Goal: Information Seeking & Learning: Learn about a topic

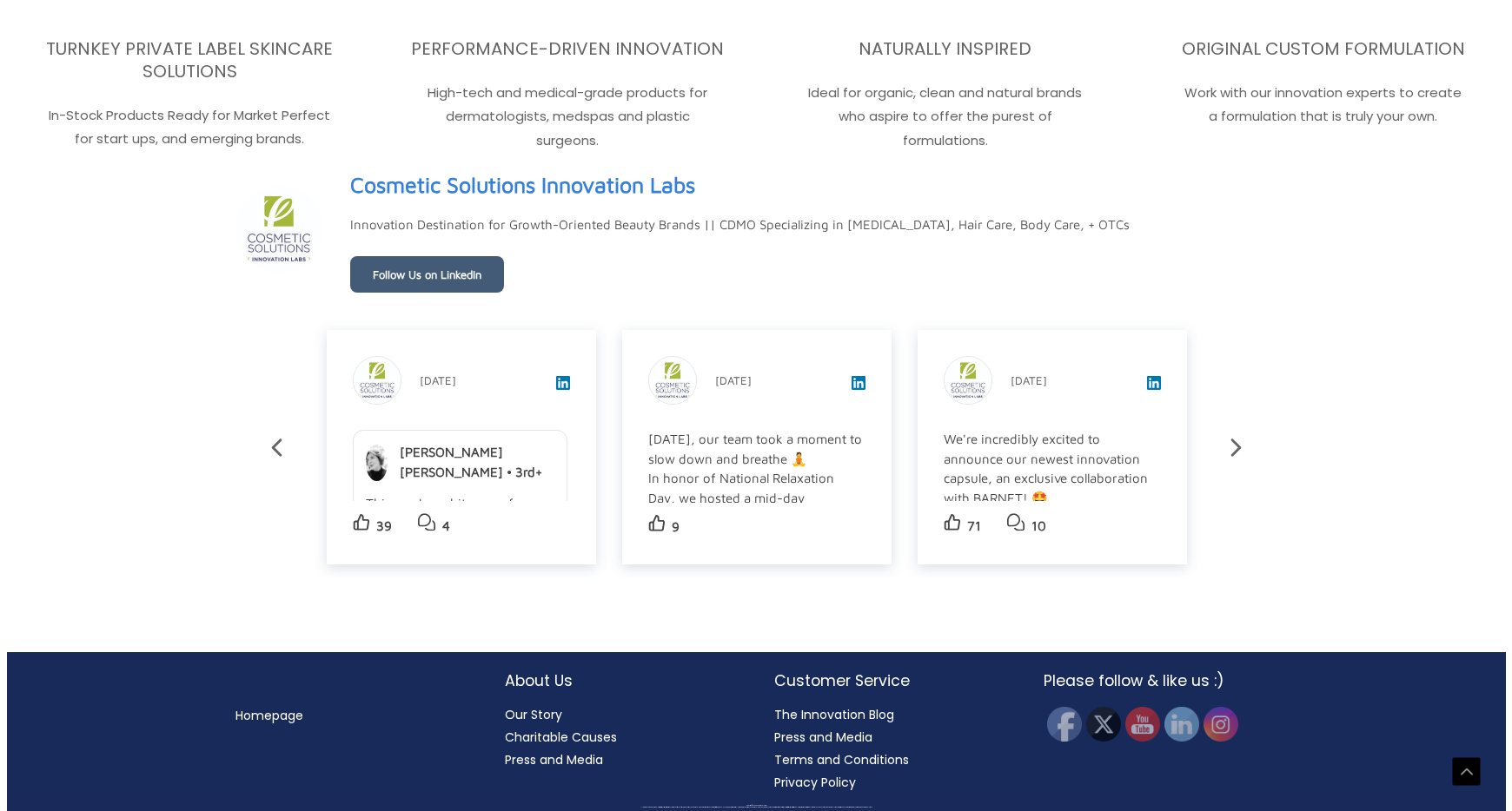
scroll to position [3006, 0]
click at [734, 460] on div "[DATE], our team took a moment to slow down and breathe 🧘 In honor of National …" at bounding box center [749, 576] width 214 height 294
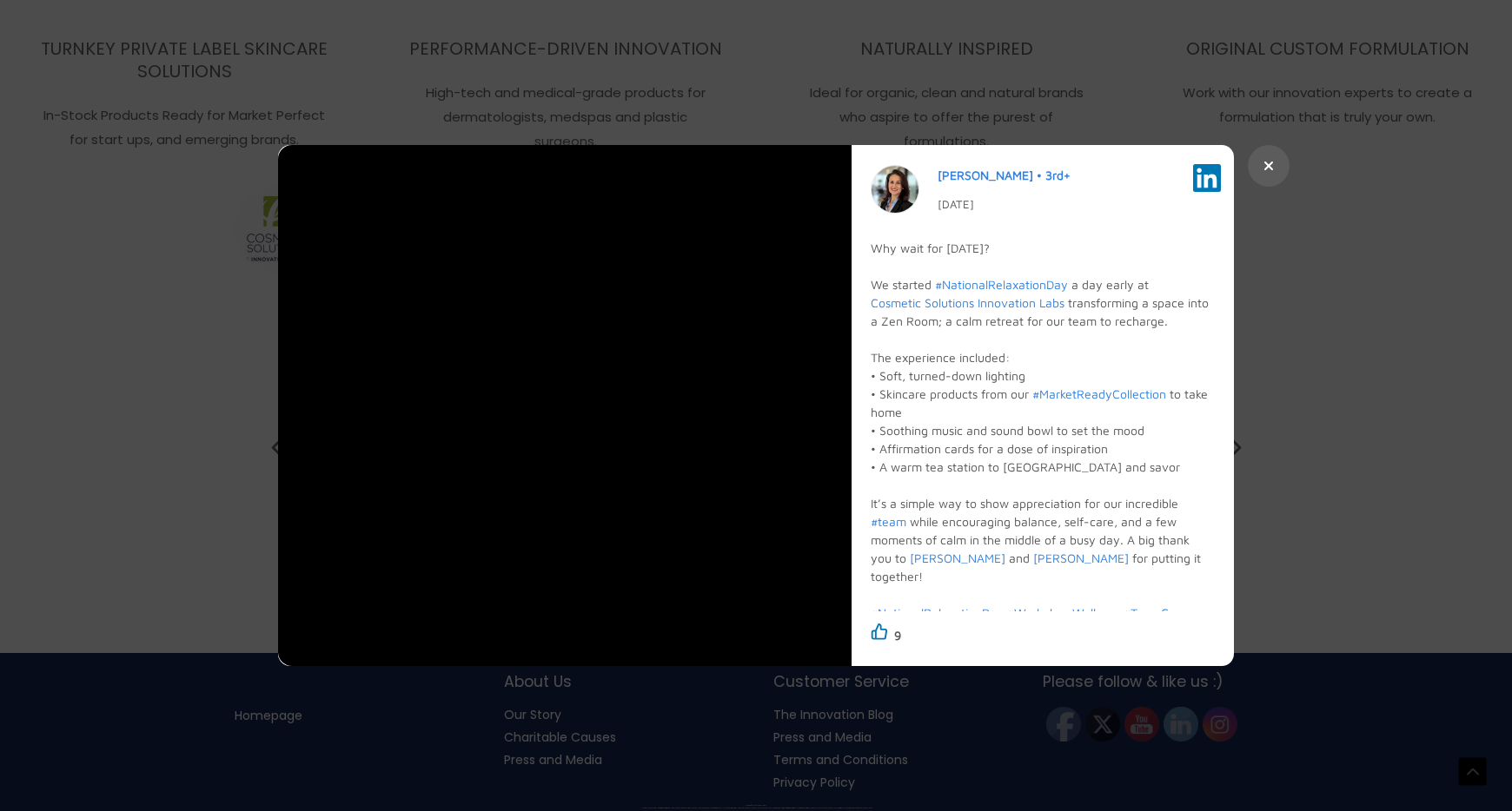
click at [1282, 160] on button at bounding box center [1269, 165] width 42 height 42
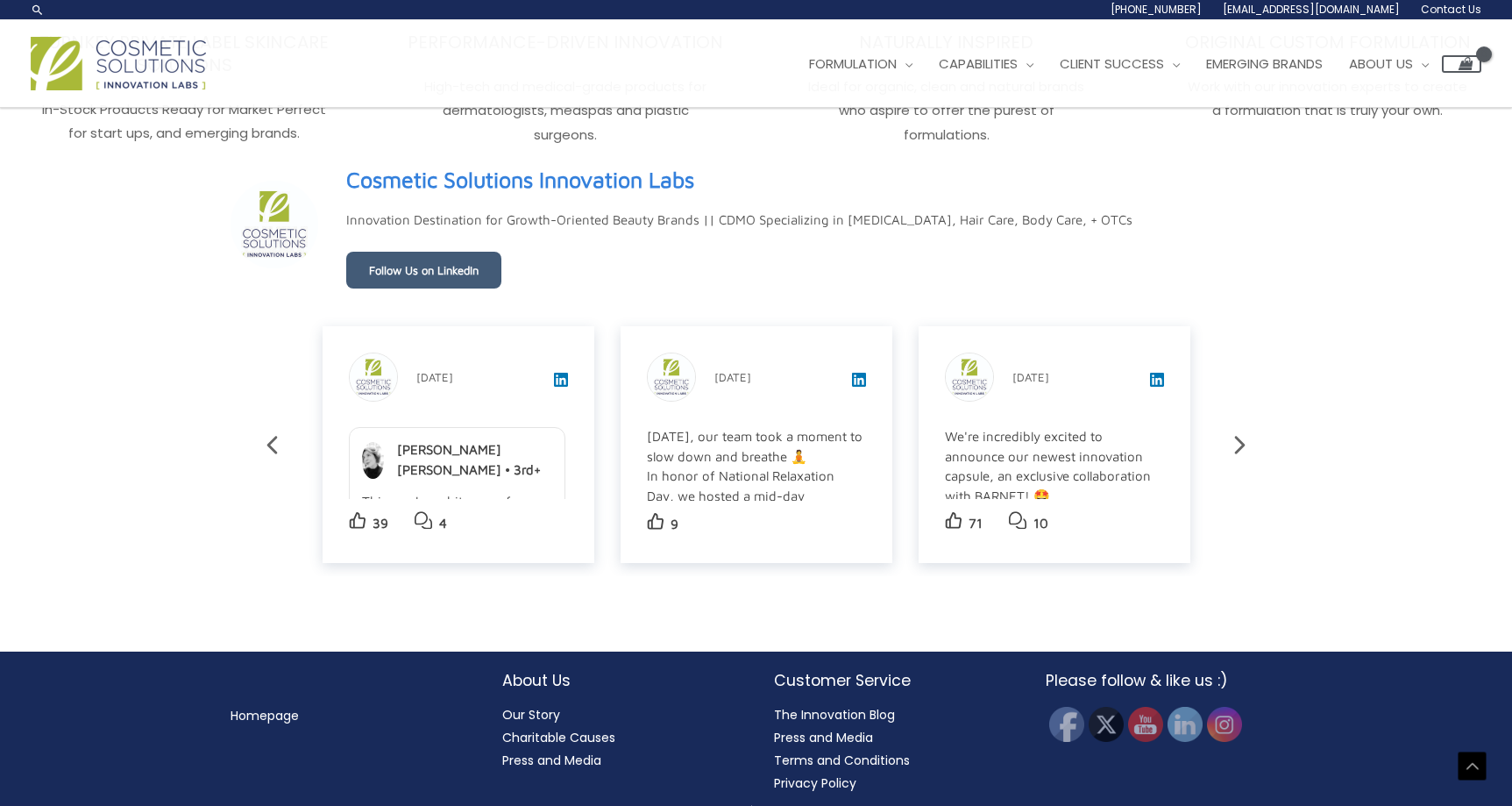
scroll to position [3004, 0]
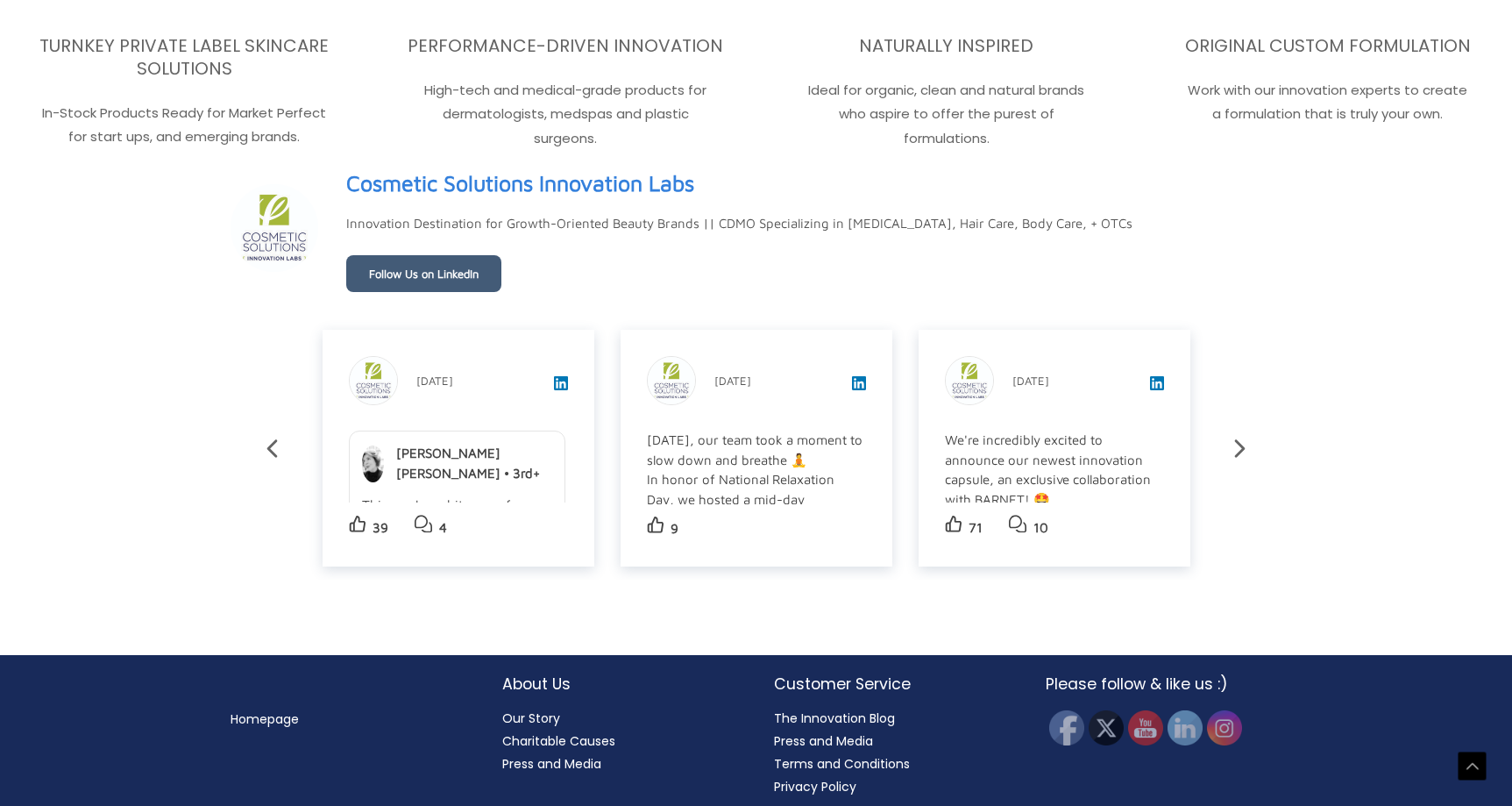
click at [1241, 453] on icon at bounding box center [1240, 448] width 31 height 31
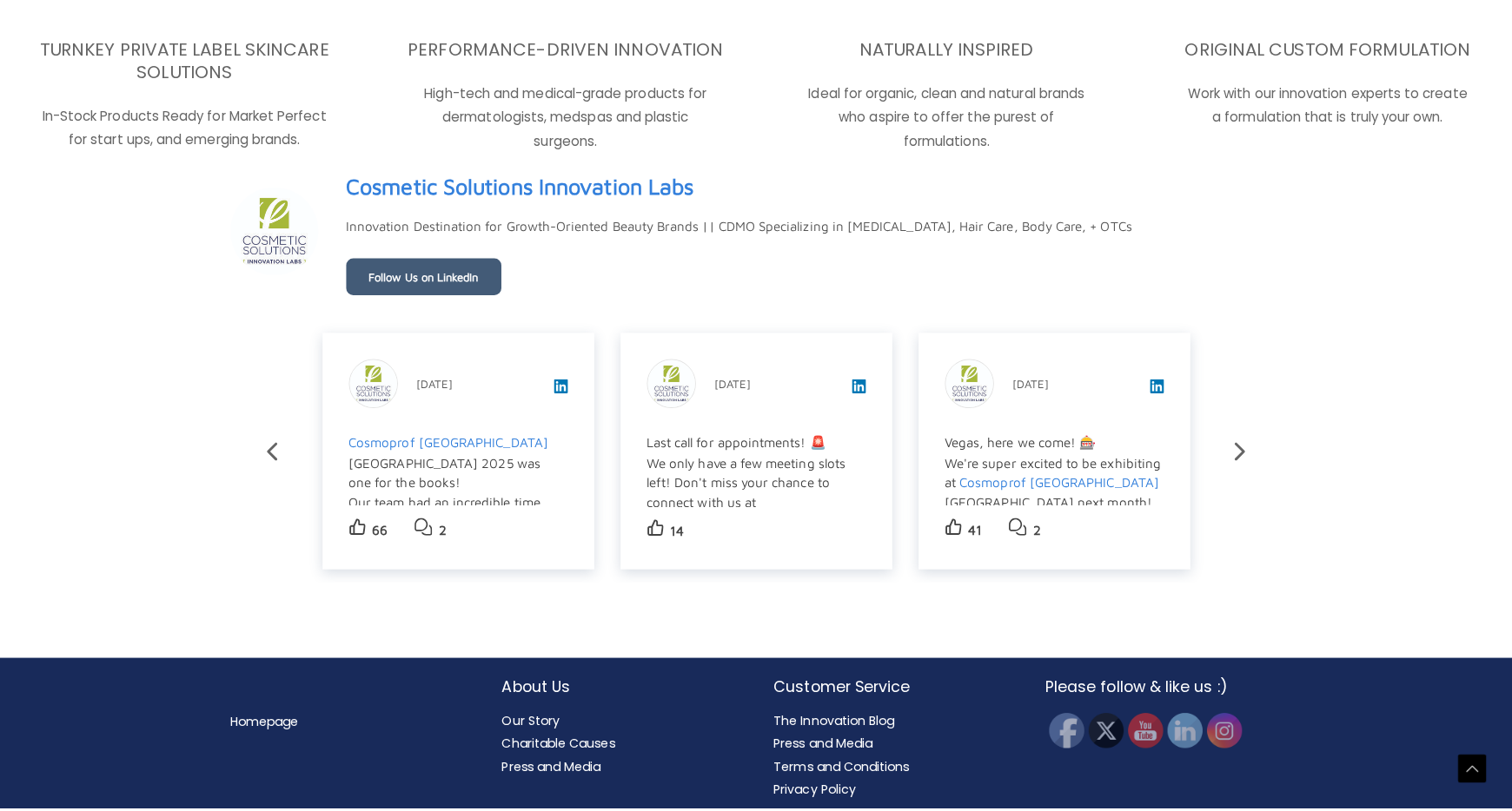
scroll to position [3006, 0]
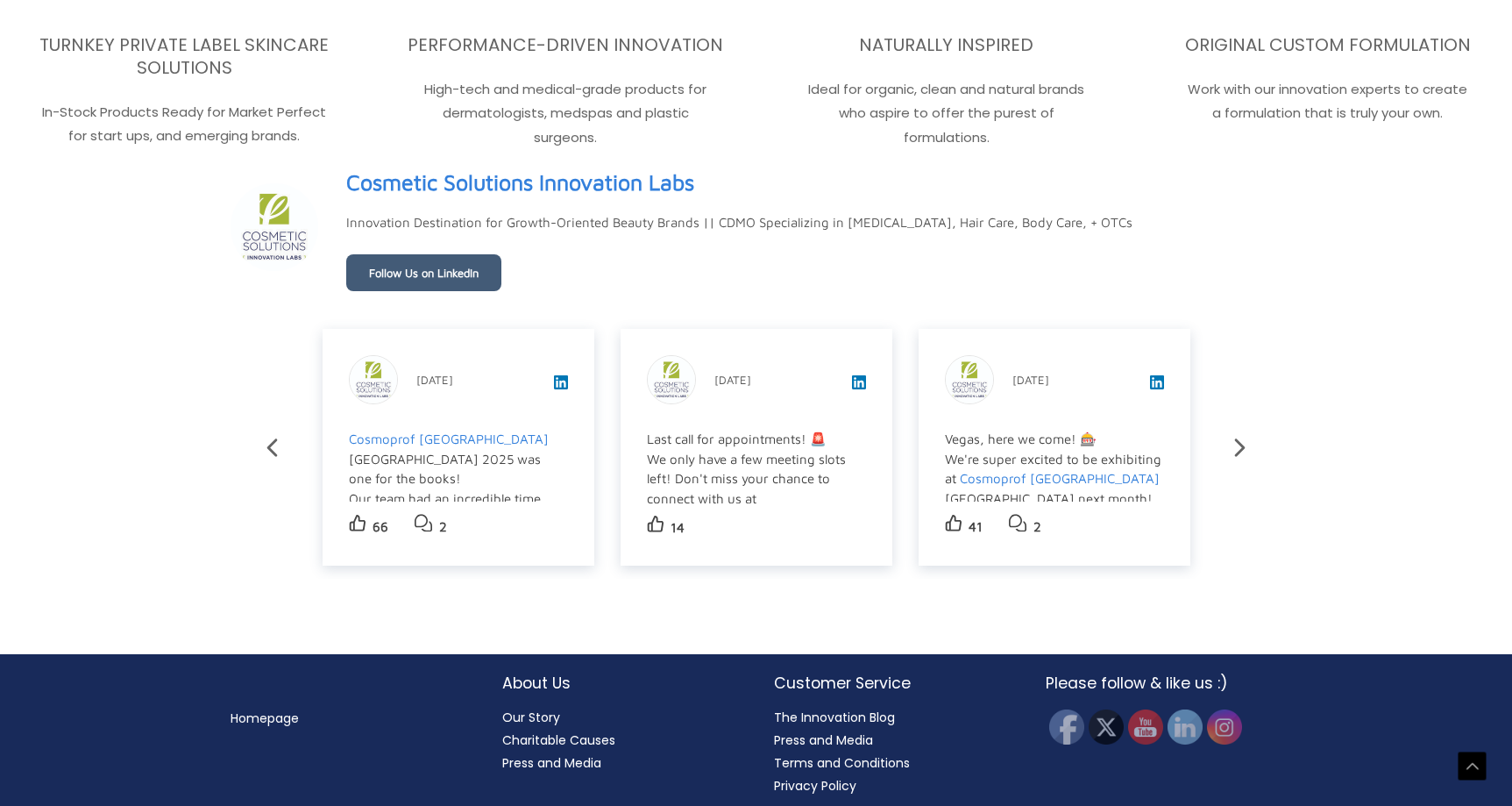
click at [387, 409] on div "Cosmetic Solutions Innovation Labs [DATE] Cosmoprof [GEOGRAPHIC_DATA] [GEOGRAPH…" at bounding box center [459, 447] width 272 height 237
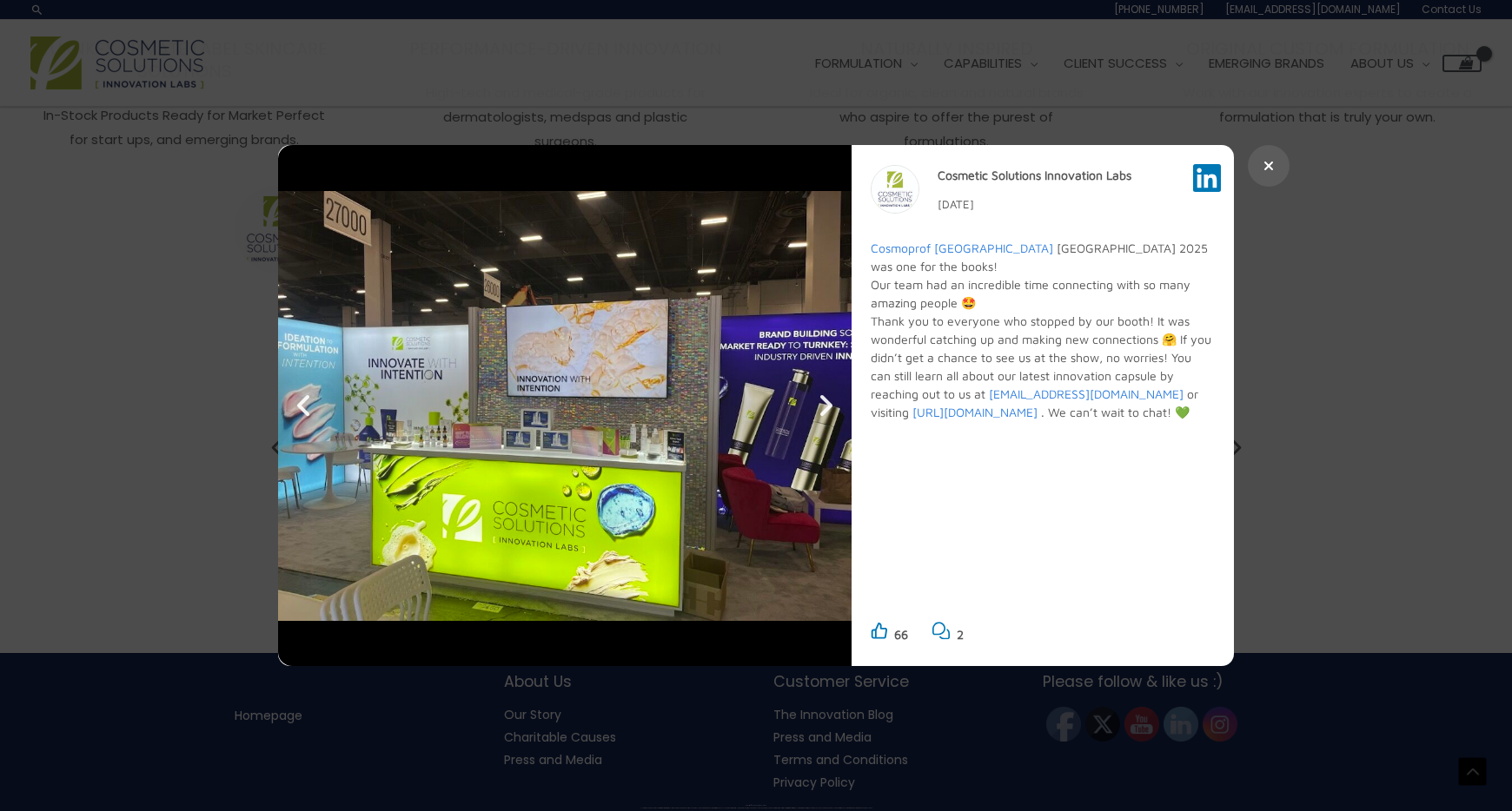
scroll to position [2976, 0]
click at [825, 406] on icon at bounding box center [825, 406] width 17 height 28
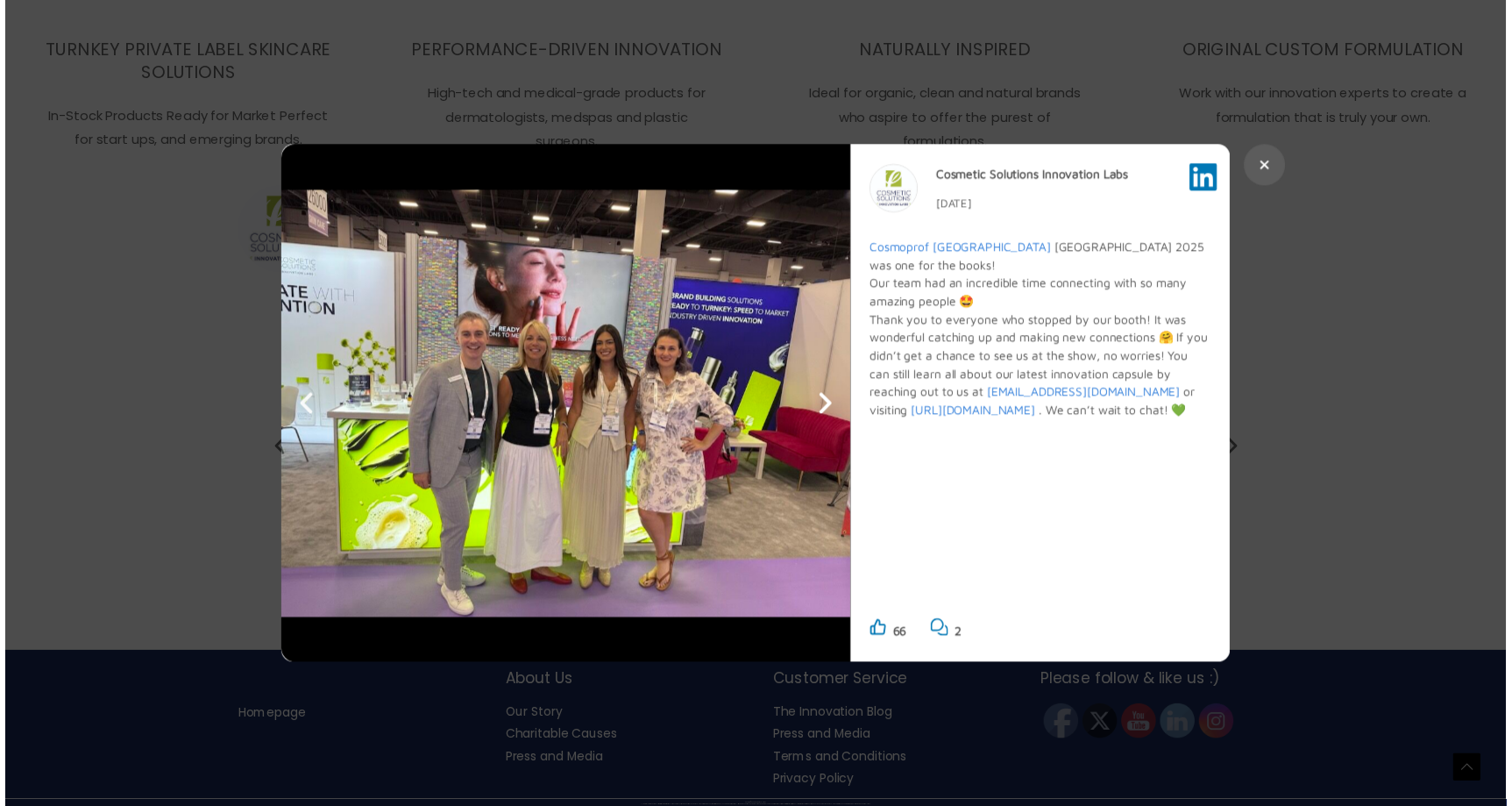
scroll to position [3034, 0]
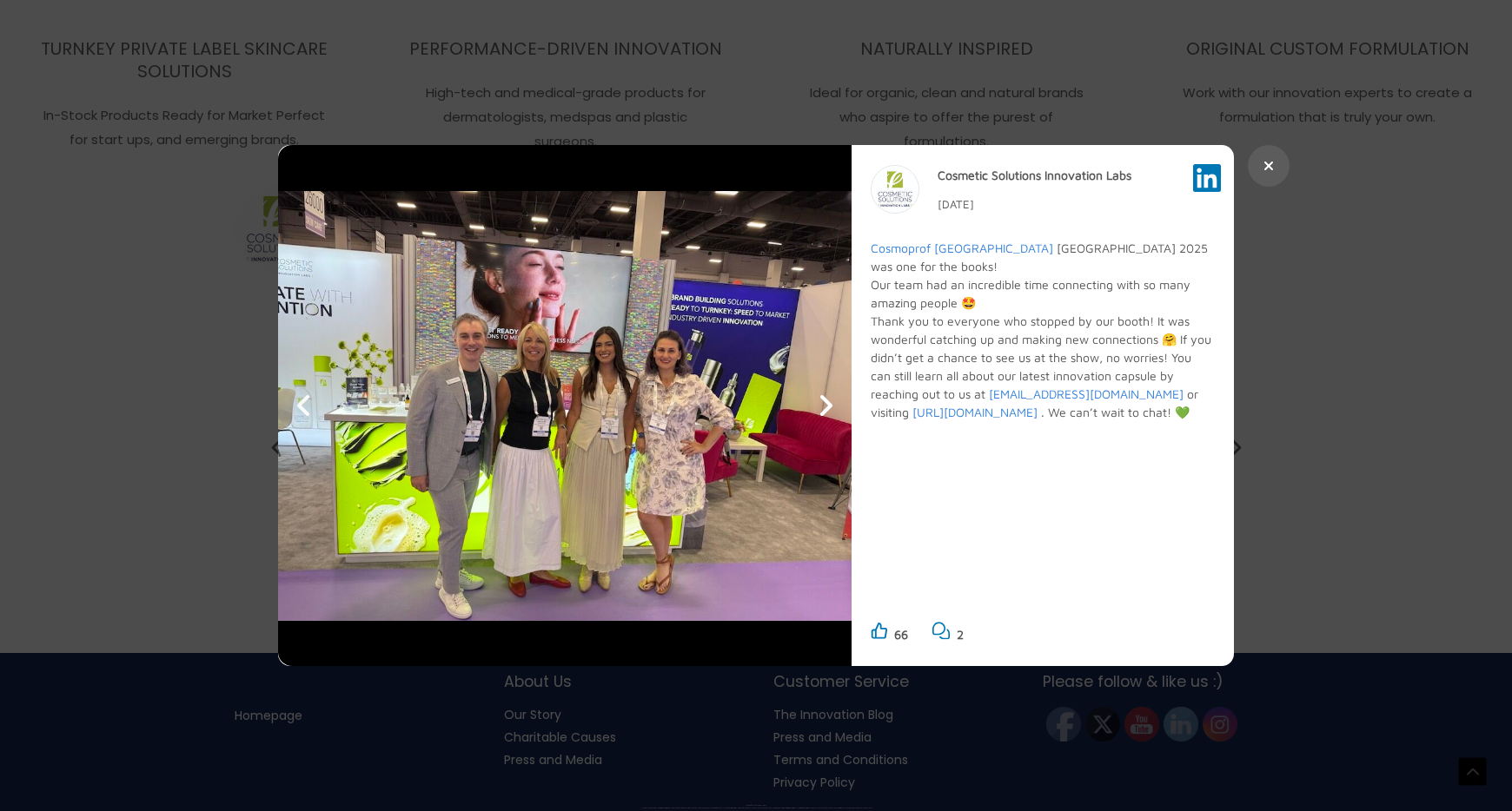
click at [825, 406] on icon at bounding box center [825, 406] width 17 height 28
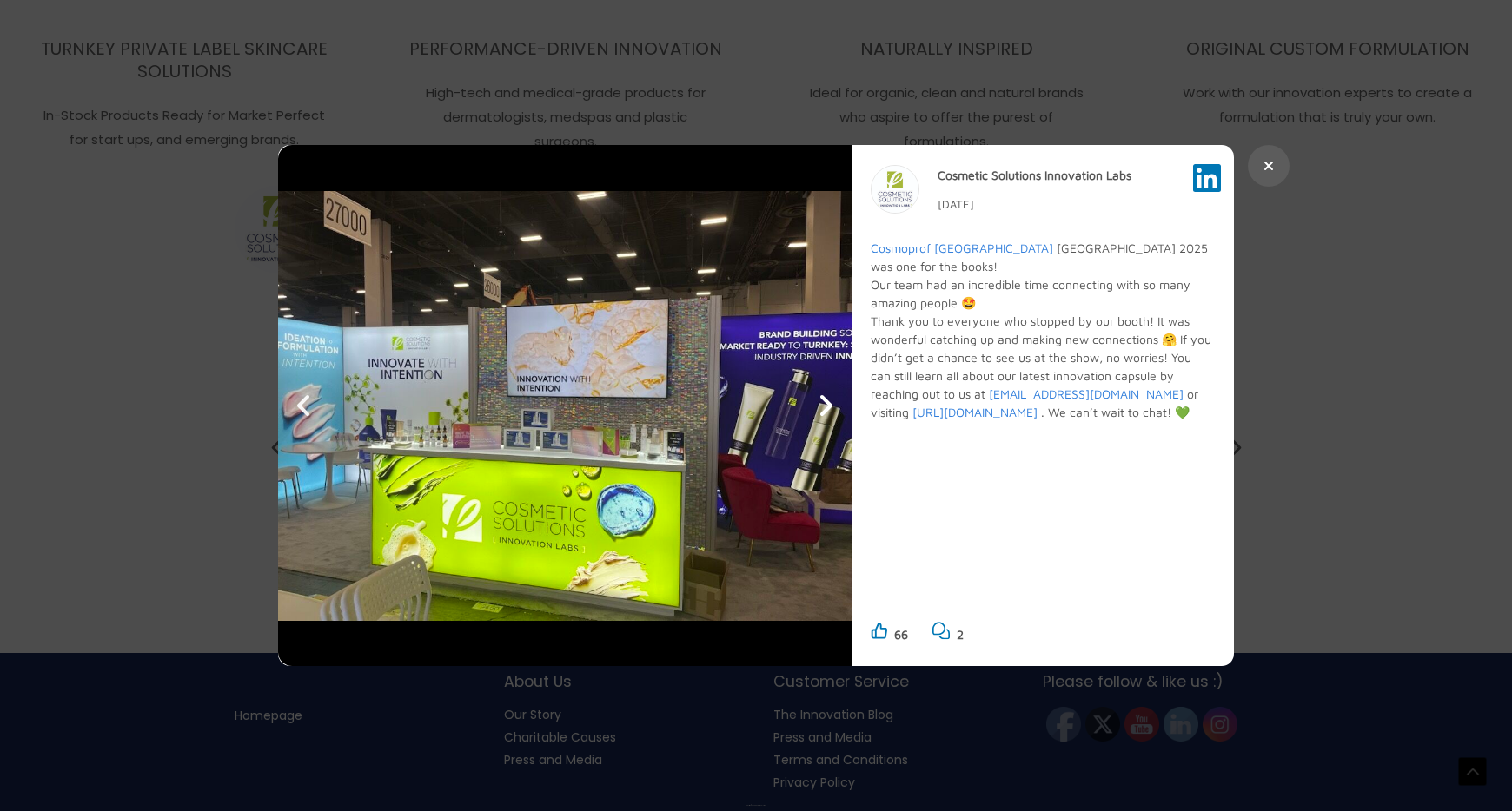
click at [825, 406] on icon at bounding box center [825, 406] width 17 height 28
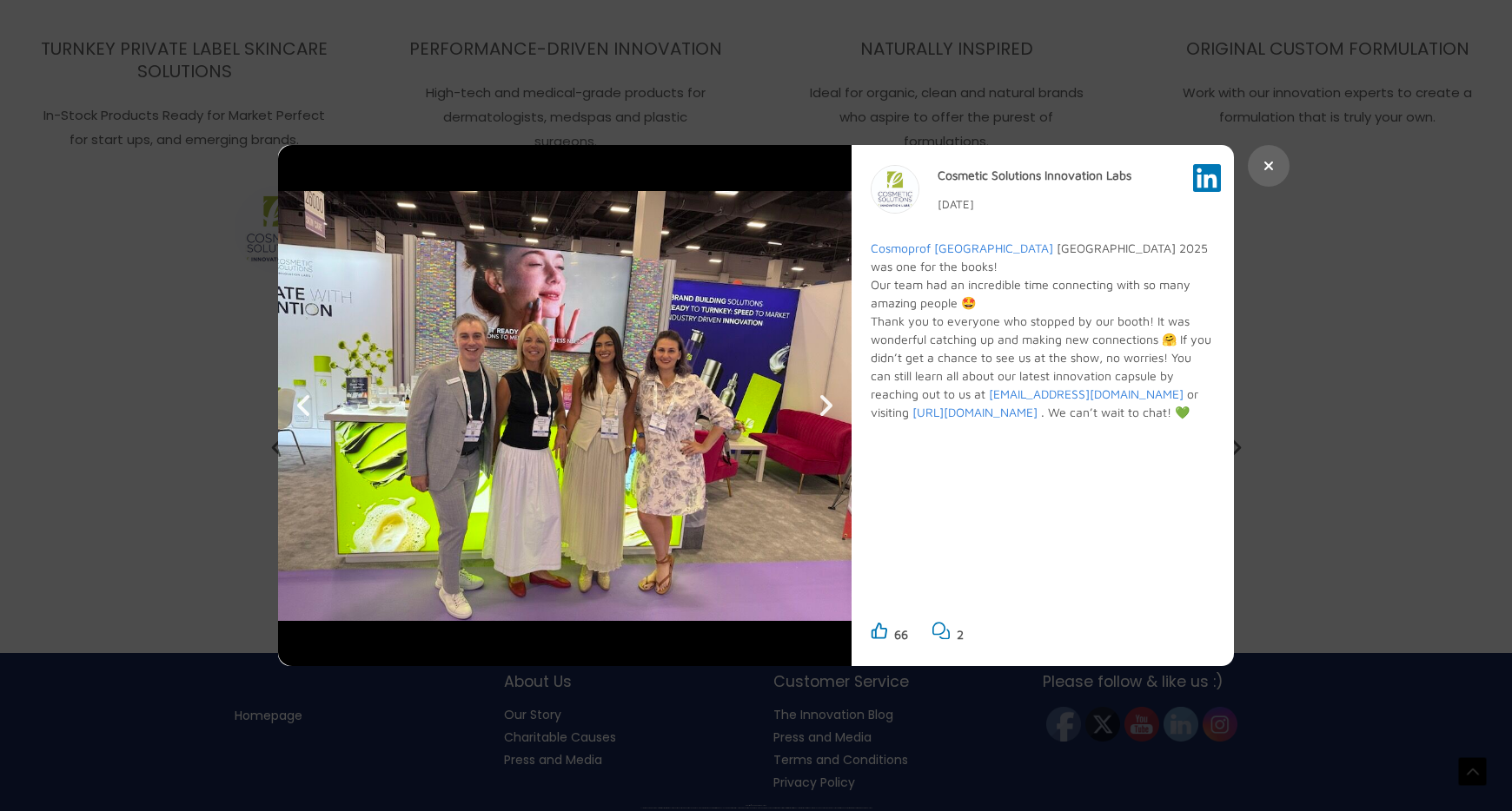
click at [1273, 168] on icon at bounding box center [1269, 166] width 11 height 14
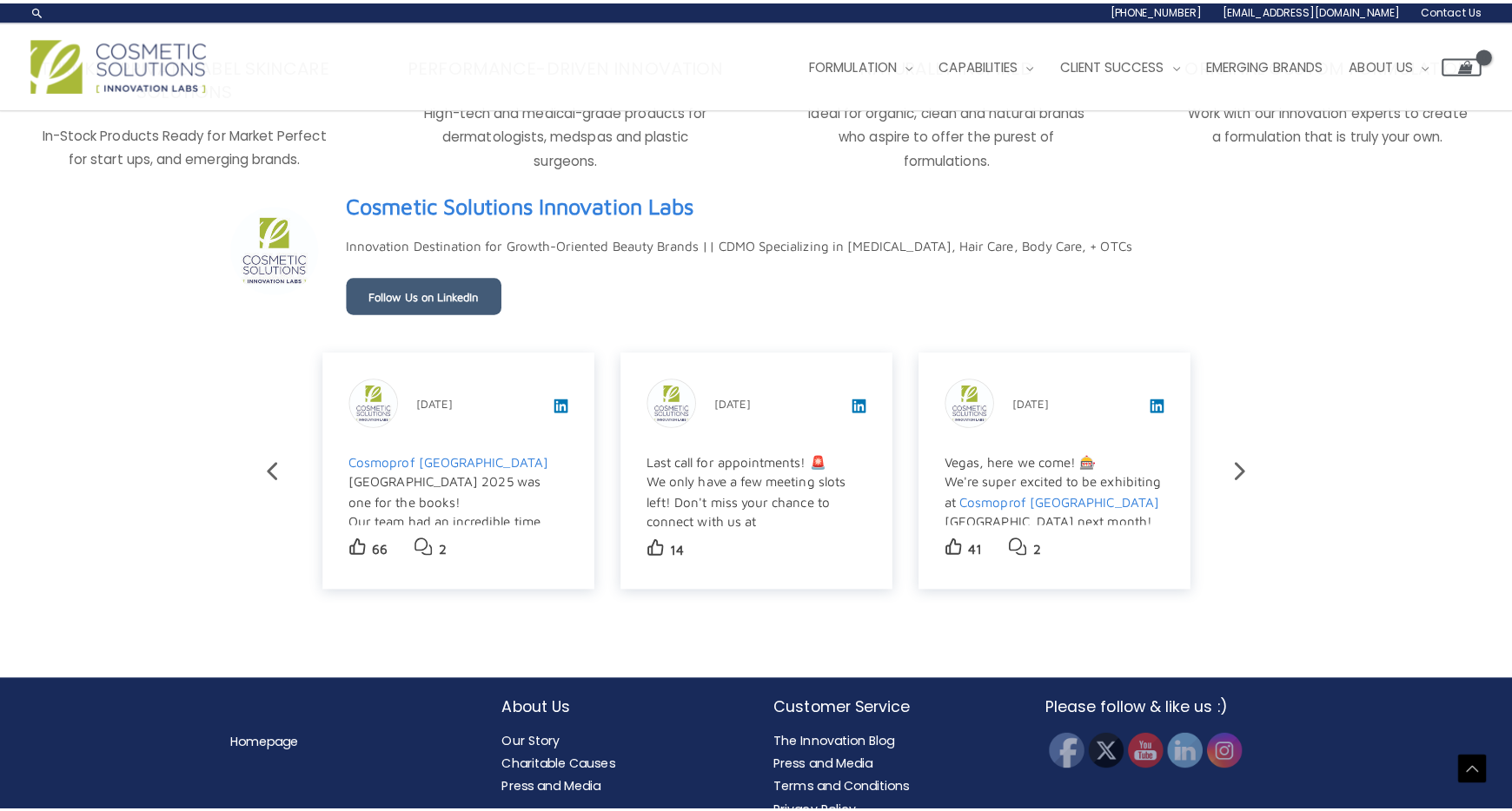
scroll to position [2976, 0]
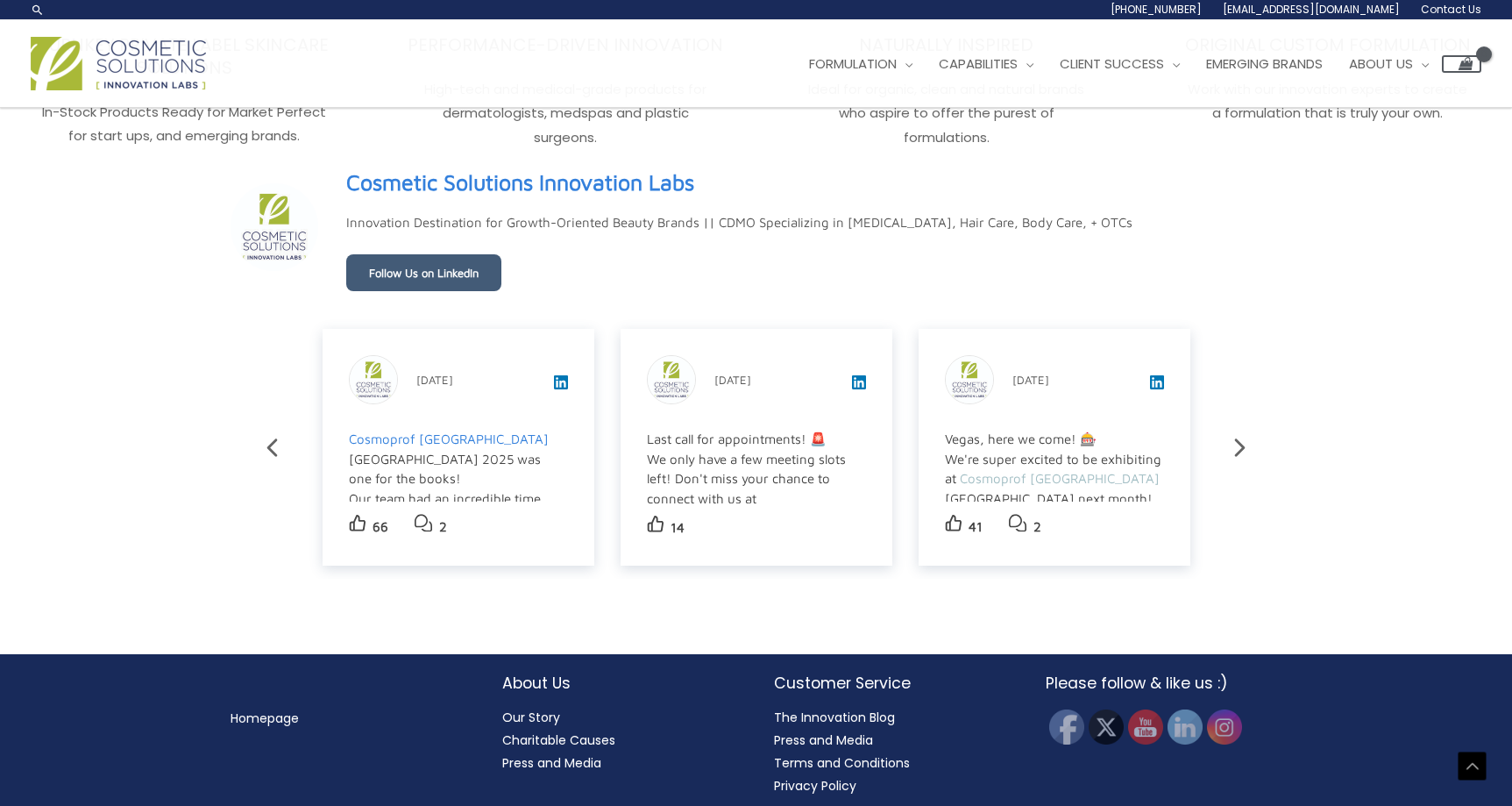
click at [1042, 484] on span "Cosmoprof [GEOGRAPHIC_DATA]" at bounding box center [1060, 478] width 200 height 15
click at [1049, 390] on p "[DATE]" at bounding box center [1030, 379] width 37 height 21
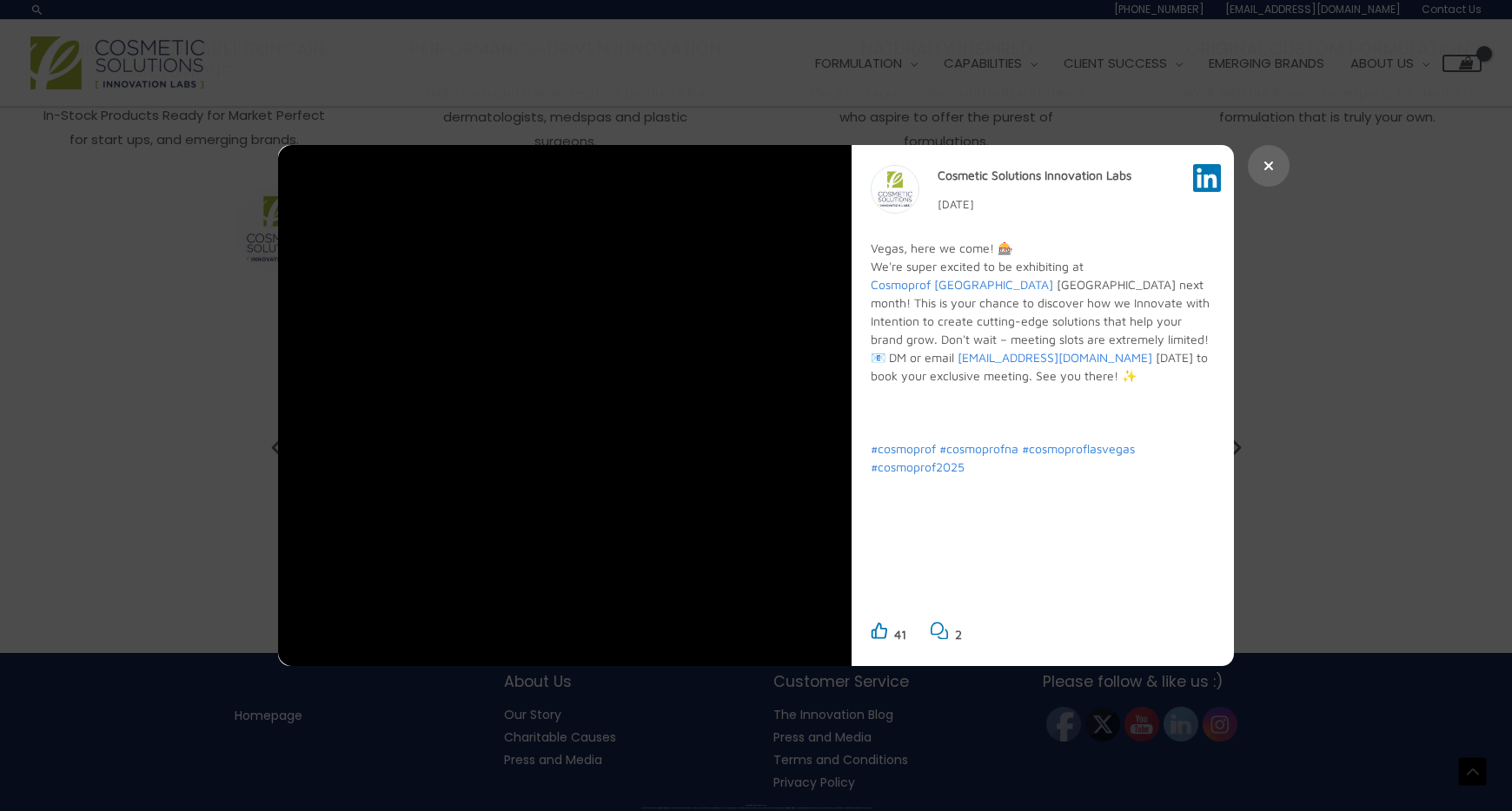
click at [1278, 161] on button at bounding box center [1269, 165] width 42 height 42
